Goal: Transaction & Acquisition: Purchase product/service

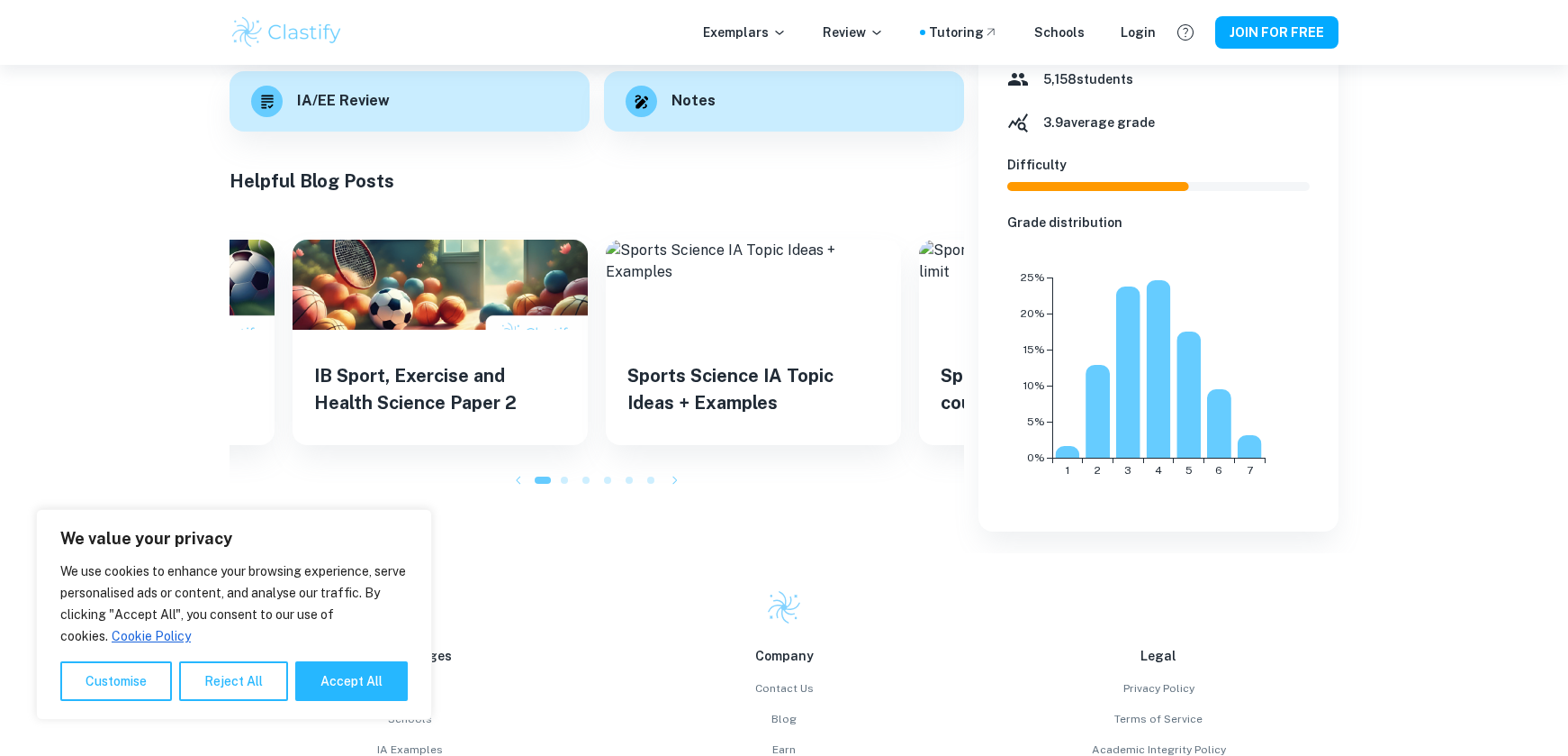
scroll to position [353, 0]
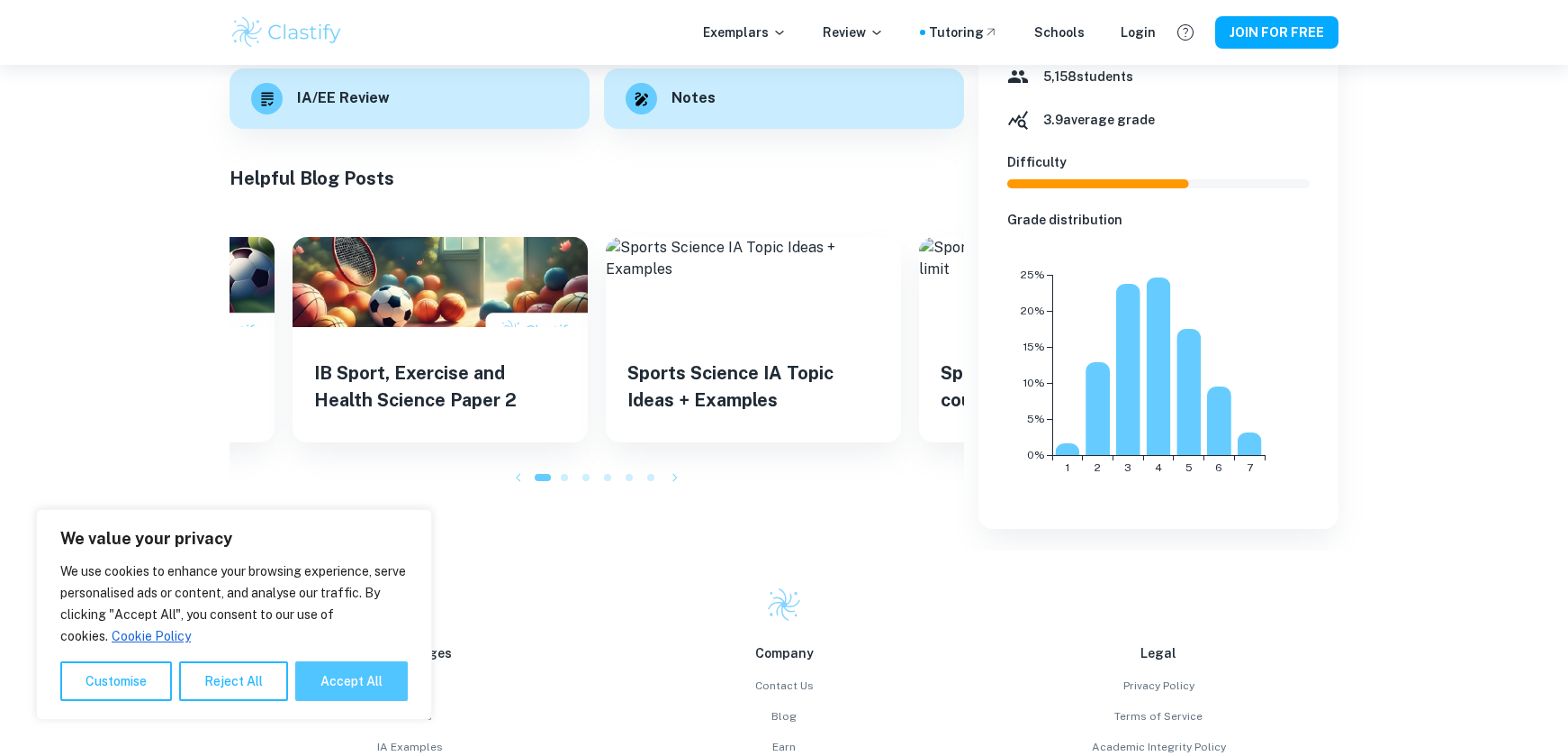
click at [364, 690] on button "Accept All" at bounding box center [351, 681] width 113 height 39
checkbox input "true"
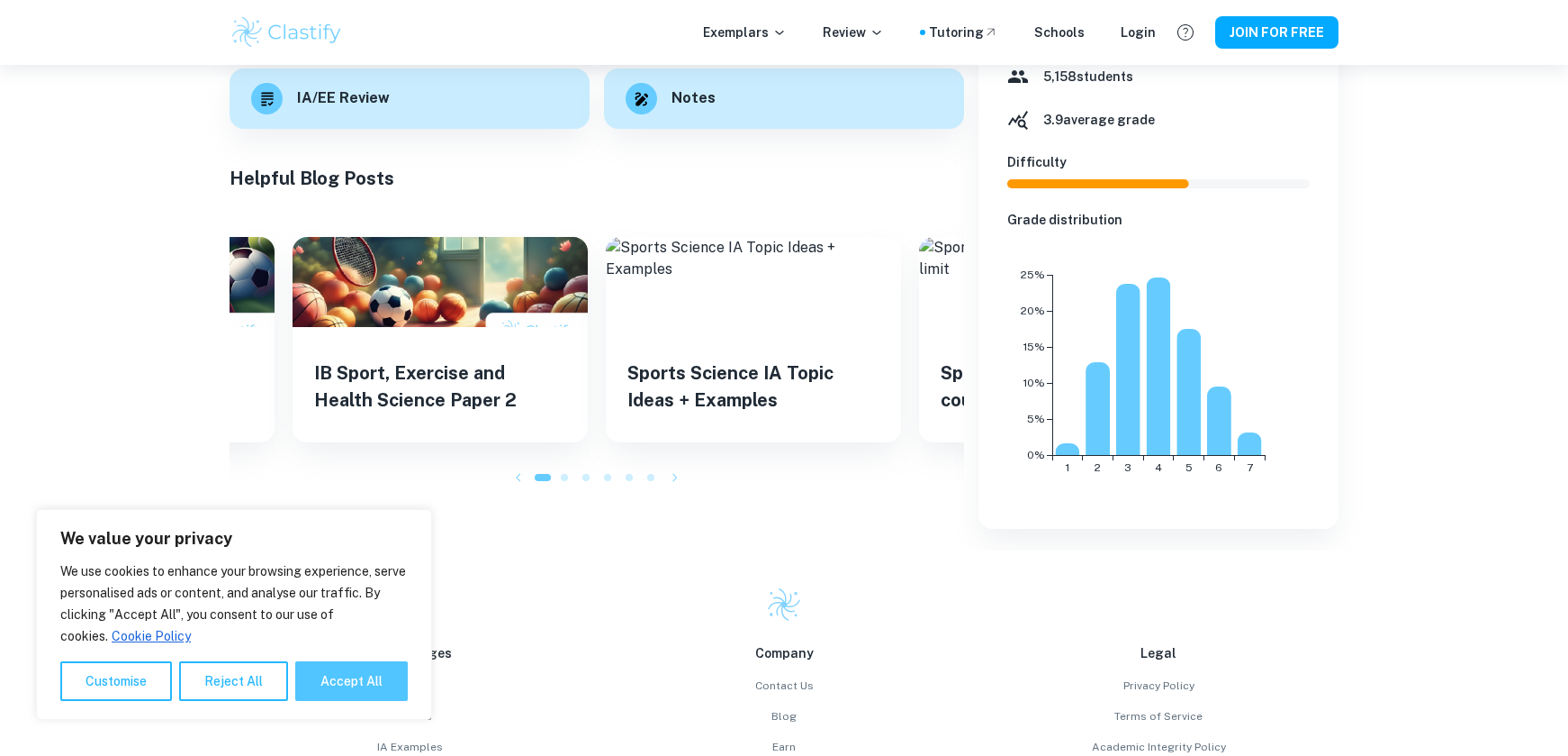
checkbox input "true"
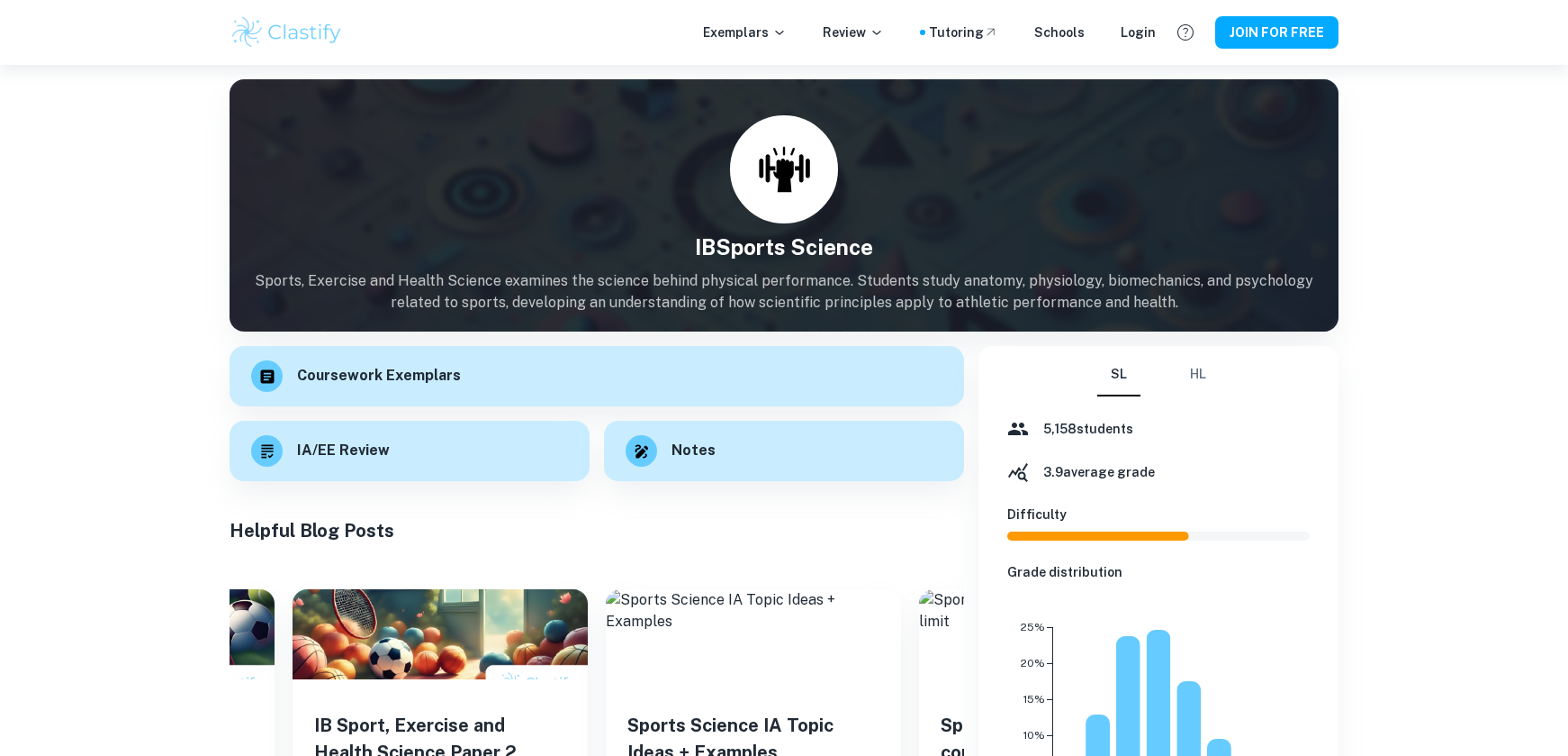
scroll to position [0, 0]
click at [322, 455] on h6 "IA/EE Review" at bounding box center [344, 449] width 93 height 23
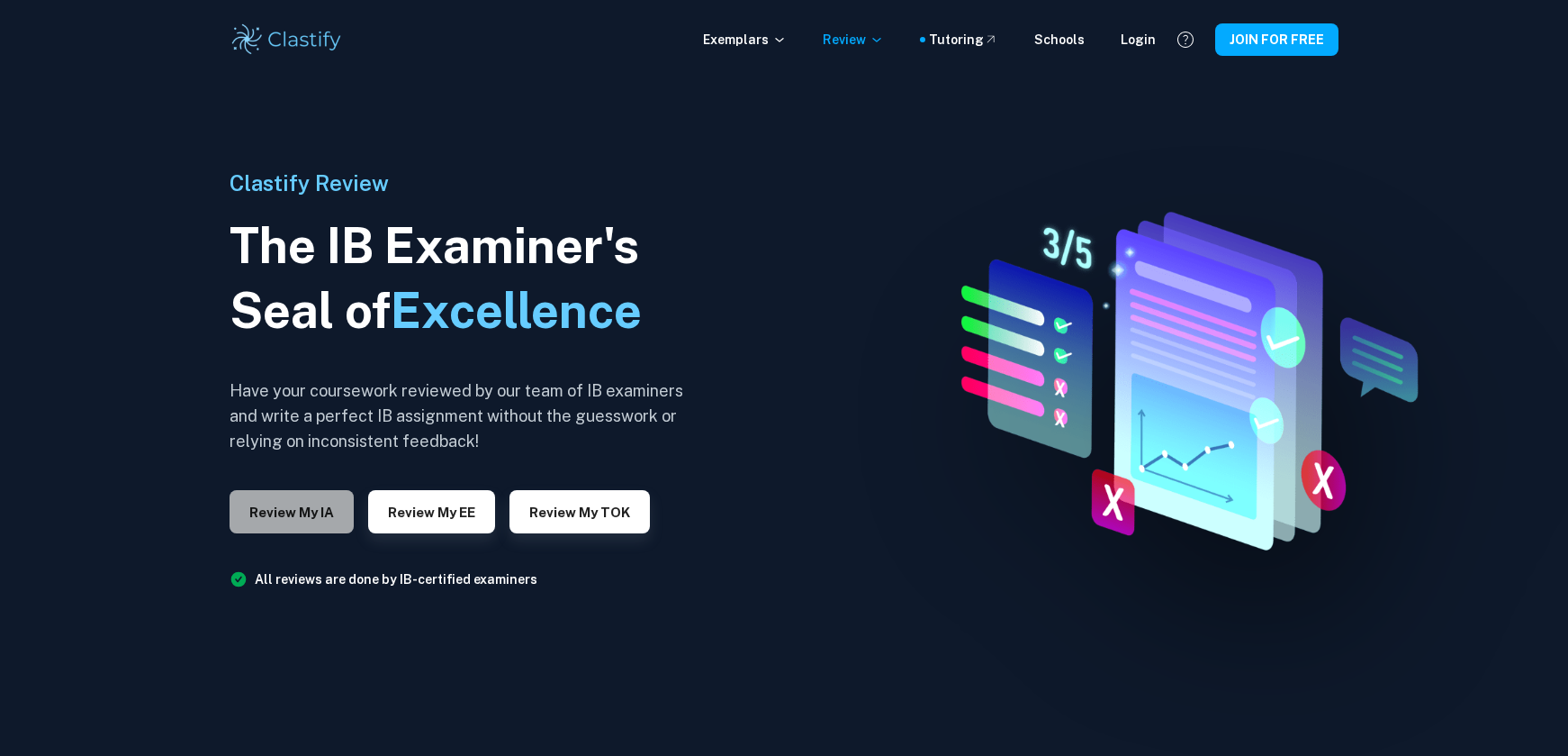
click at [317, 513] on button "Review my IA" at bounding box center [292, 511] width 124 height 43
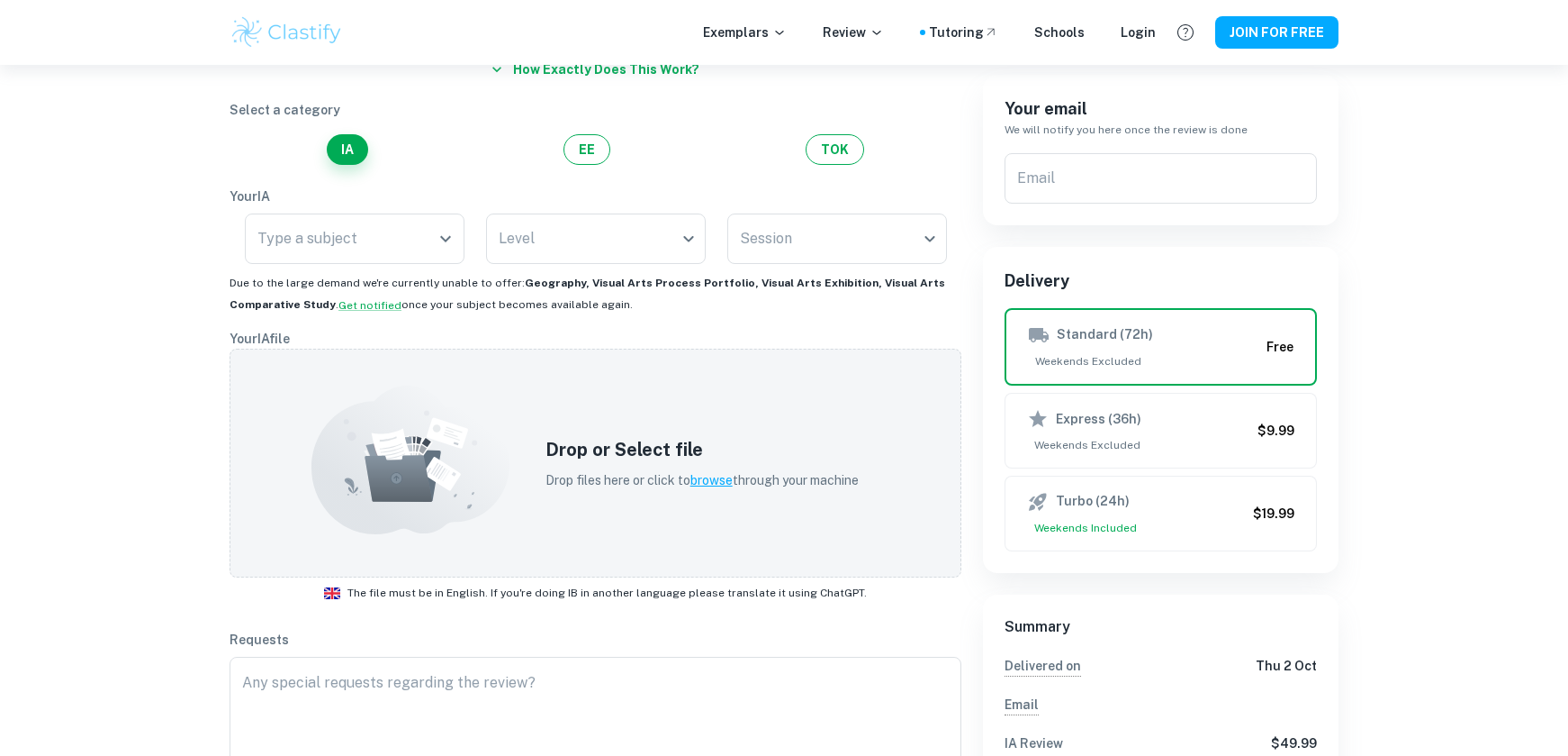
scroll to position [202, 0]
